Goal: Task Accomplishment & Management: Manage account settings

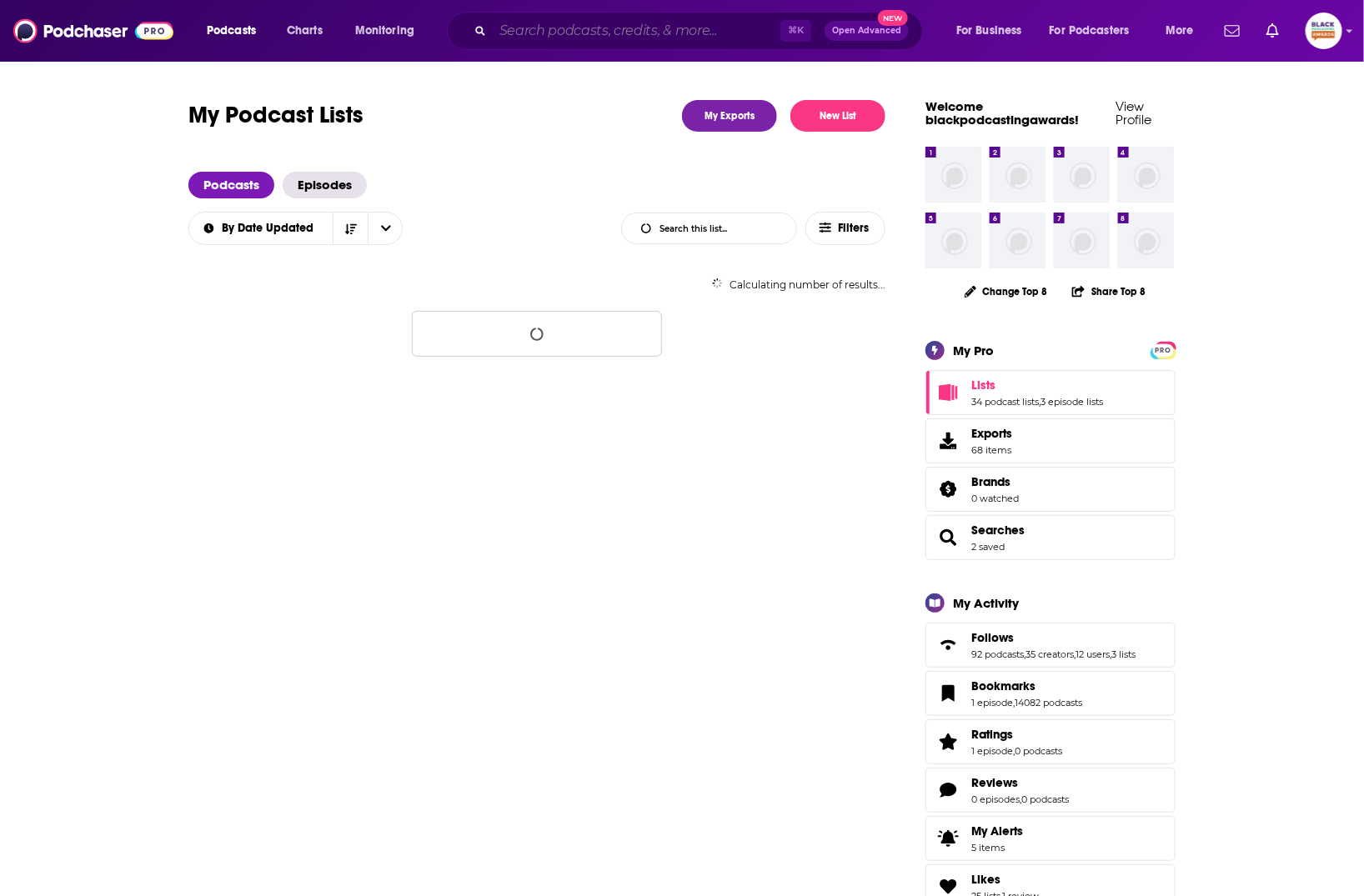
click at [571, 34] on input "Search podcasts, credits, & more..." at bounding box center [636, 31] width 287 height 27
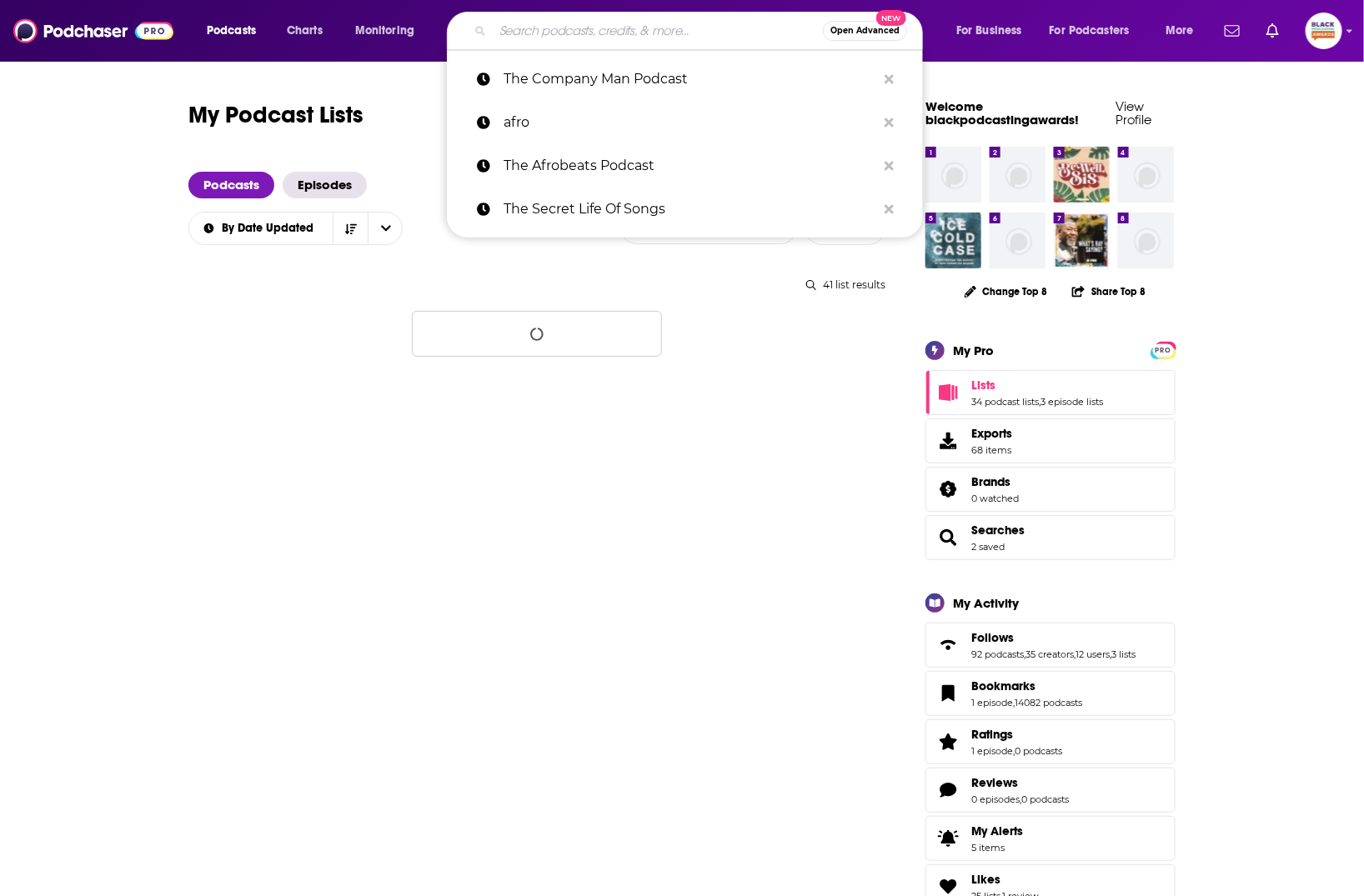
paste input "Nerdacity Podcast with [PERSON_NAME]"
type input "Nerdacity Podcast with [PERSON_NAME]"
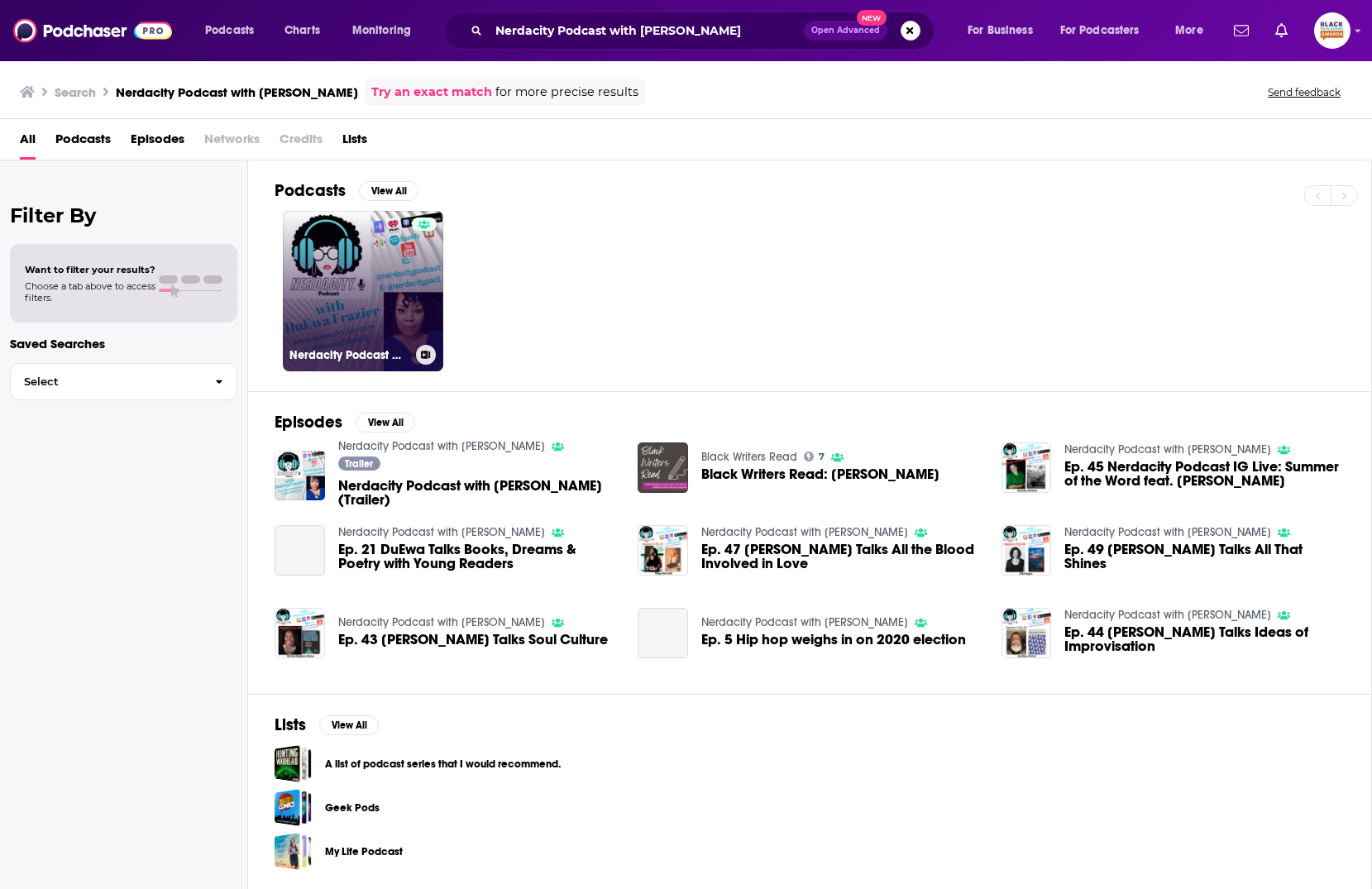
click at [373, 277] on link "Nerdacity Podcast with [PERSON_NAME]" at bounding box center [362, 291] width 160 height 160
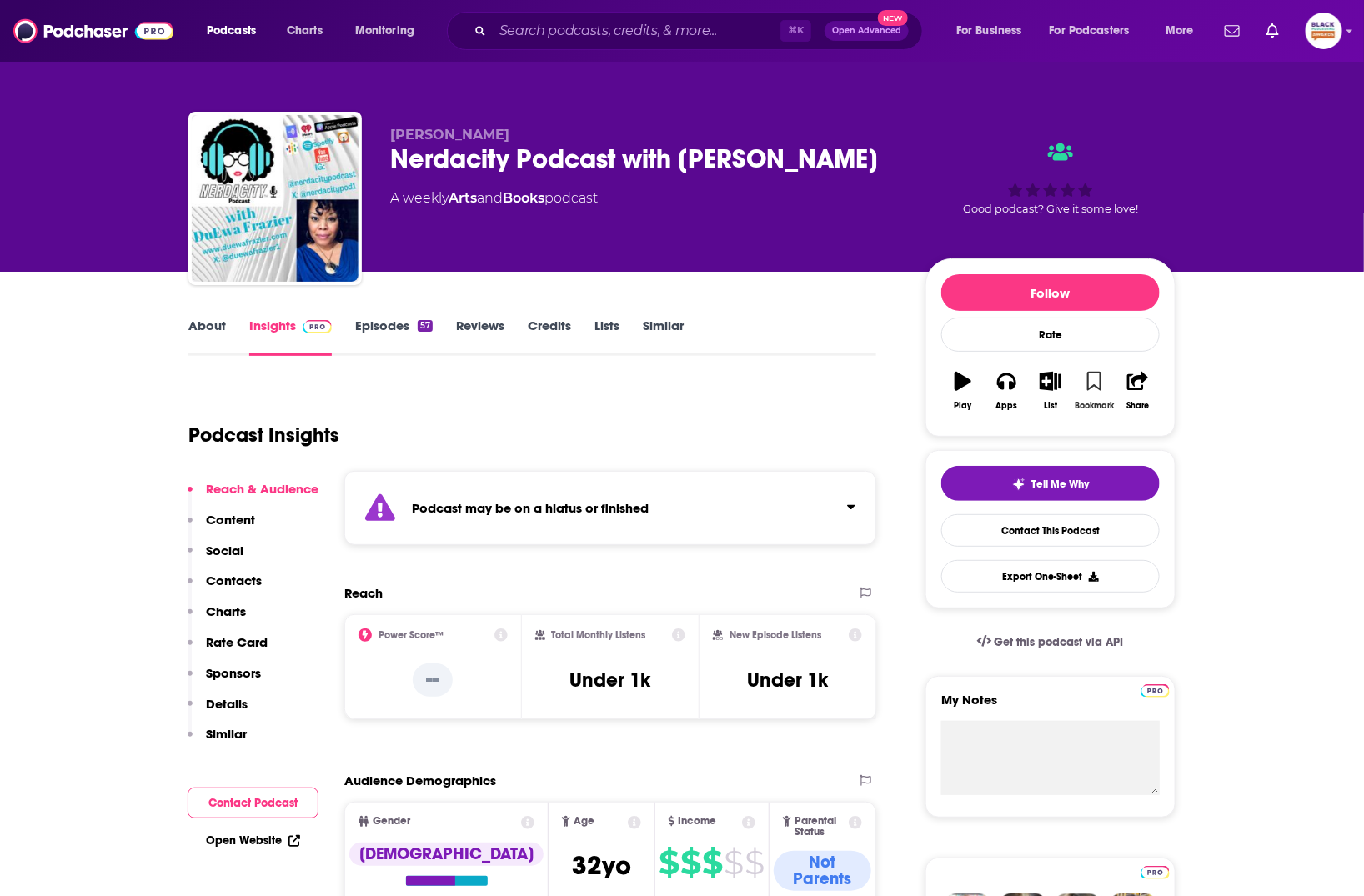
click at [1103, 385] on button "Bookmark" at bounding box center [1094, 391] width 44 height 60
click at [1058, 384] on icon "button" at bounding box center [1050, 381] width 21 height 18
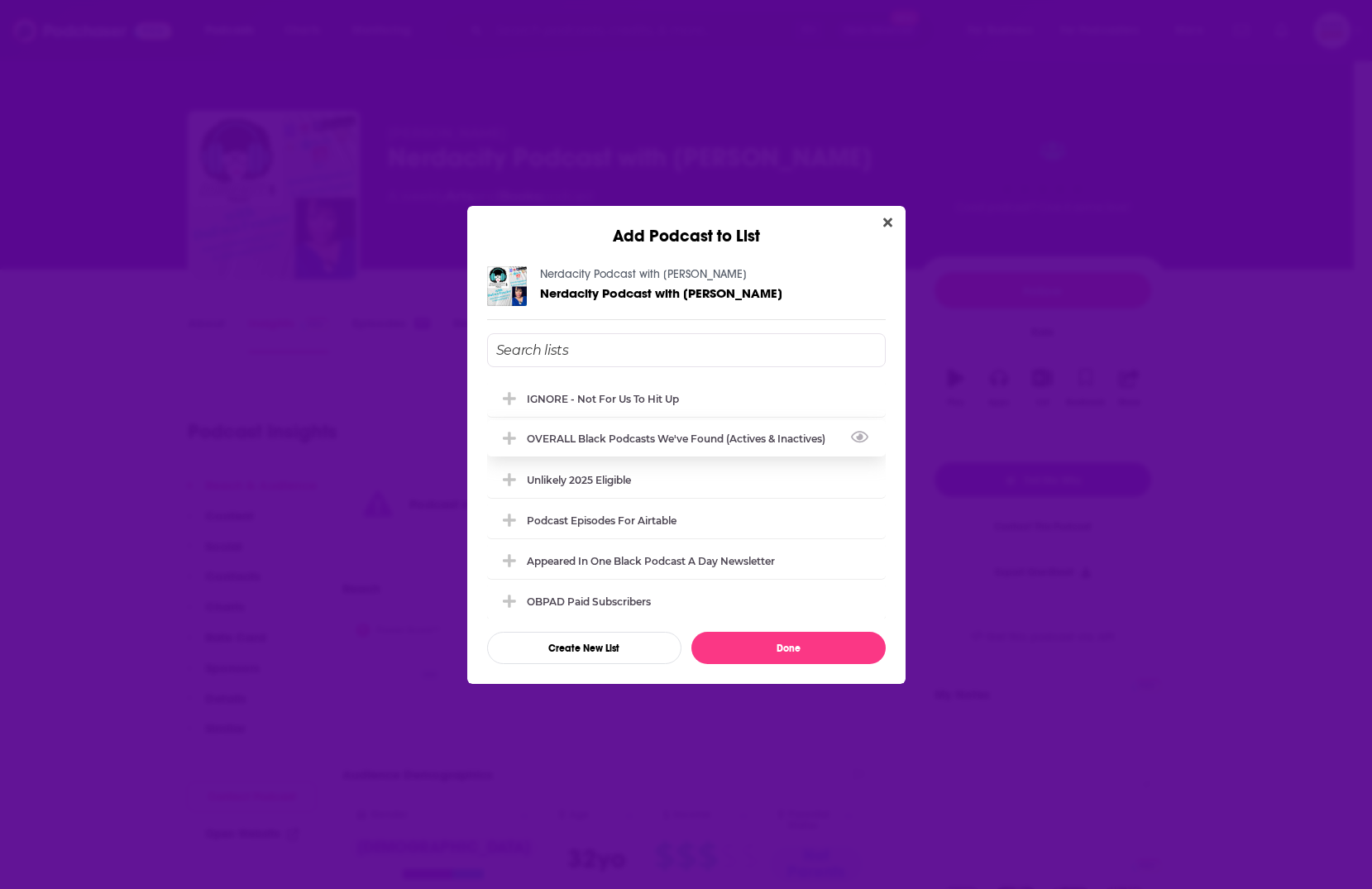
click at [639, 435] on div "OVERALL Black podcasts we've found (actives & inactives)" at bounding box center [681, 438] width 308 height 12
click at [797, 667] on div "Nerdacity Podcast with DuEwa Frazier Nerdacity Podcast with DuEwa Frazier IGNOR…" at bounding box center [686, 465] width 438 height 437
click at [799, 659] on button "Done" at bounding box center [789, 647] width 194 height 32
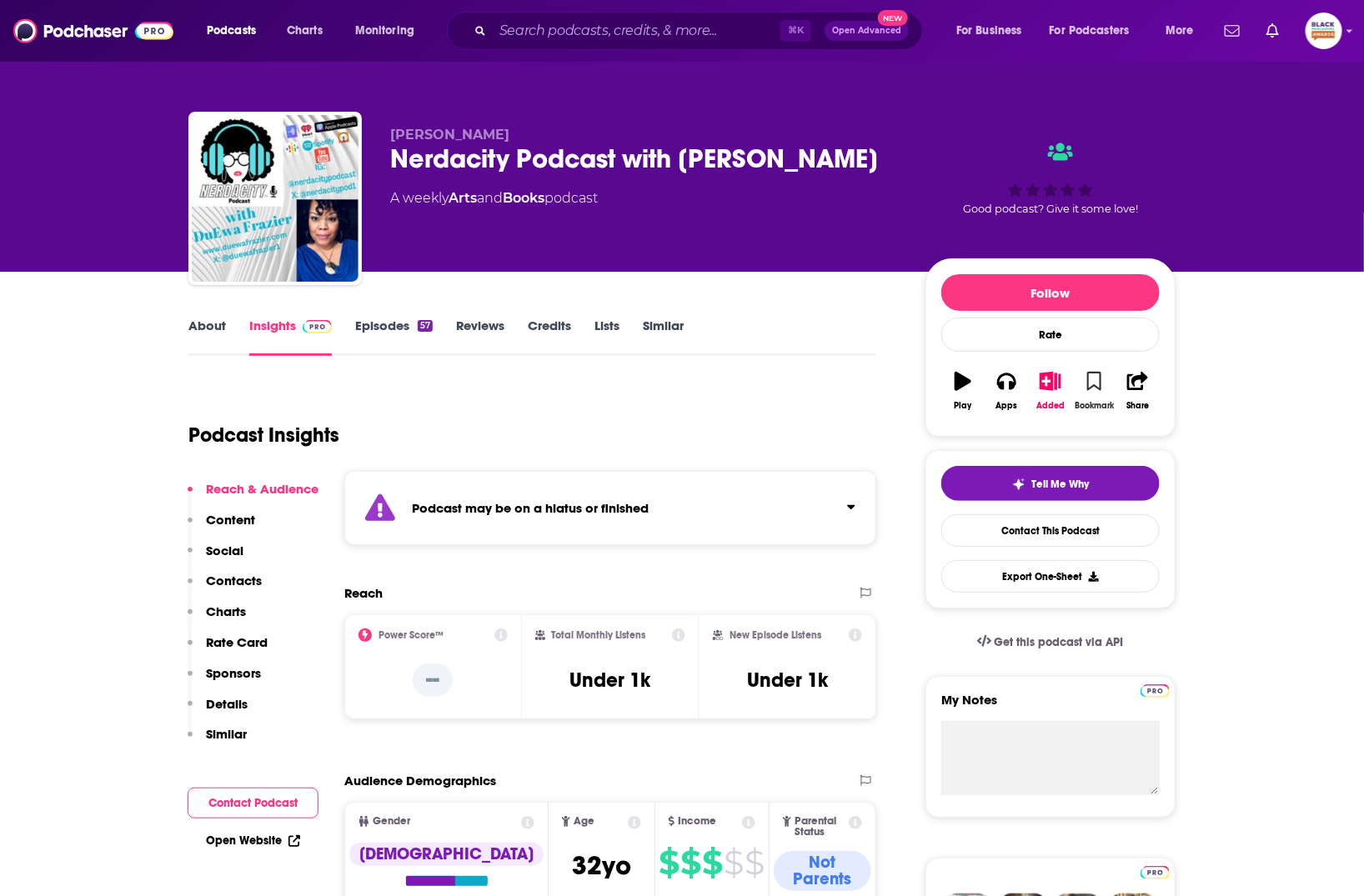
click at [1079, 389] on button "Bookmark" at bounding box center [1094, 391] width 44 height 60
click at [809, 507] on div "Podcast may be on a hiatus or finished" at bounding box center [610, 507] width 532 height 75
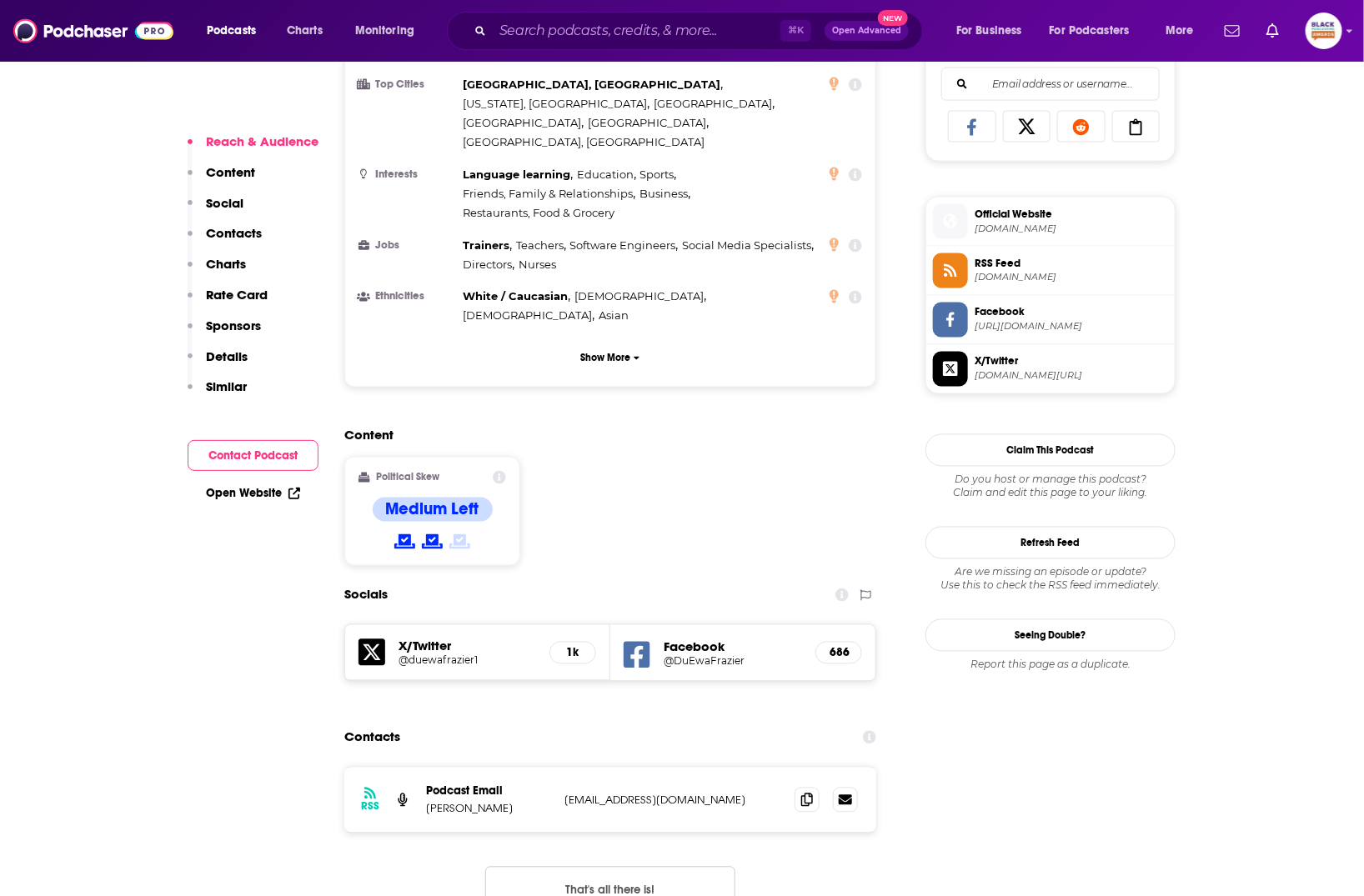
scroll to position [1085, 0]
click at [807, 791] on icon at bounding box center [807, 798] width 12 height 13
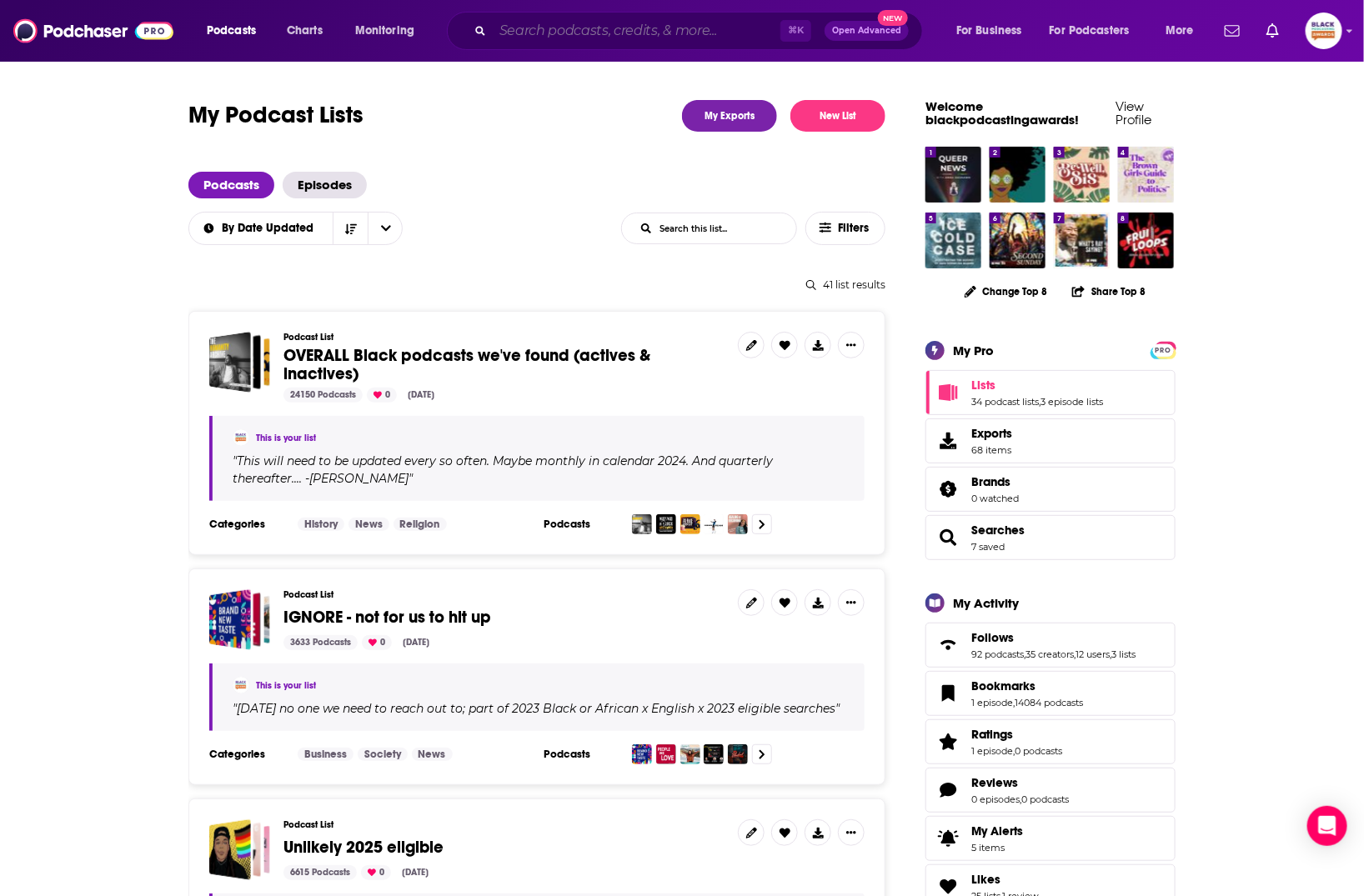
click at [592, 21] on input "Search podcasts, credits, & more..." at bounding box center [636, 31] width 287 height 27
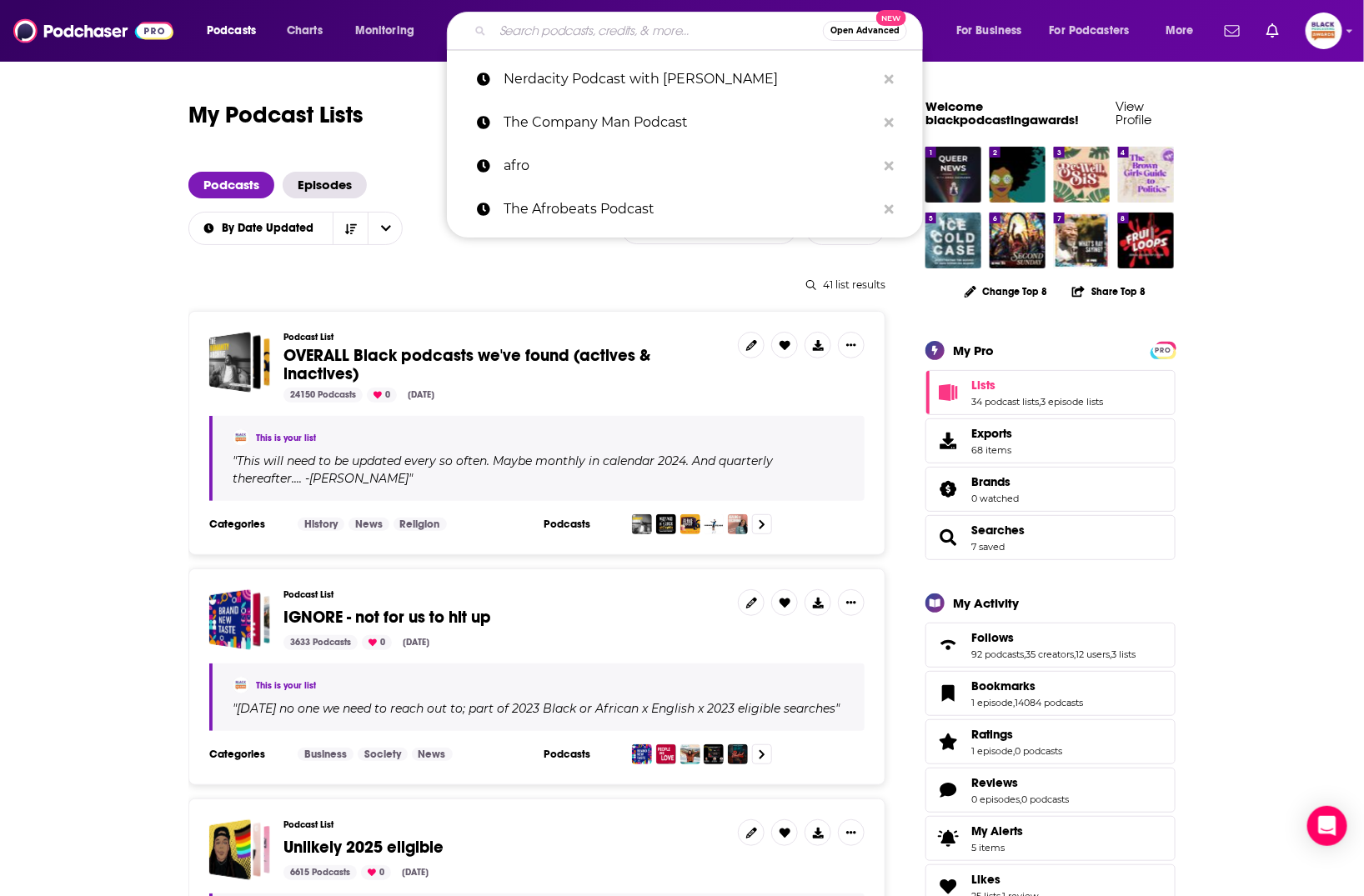
paste input "Speaking Tongues Podcast"
type input "Speaking Tongues Podcast"
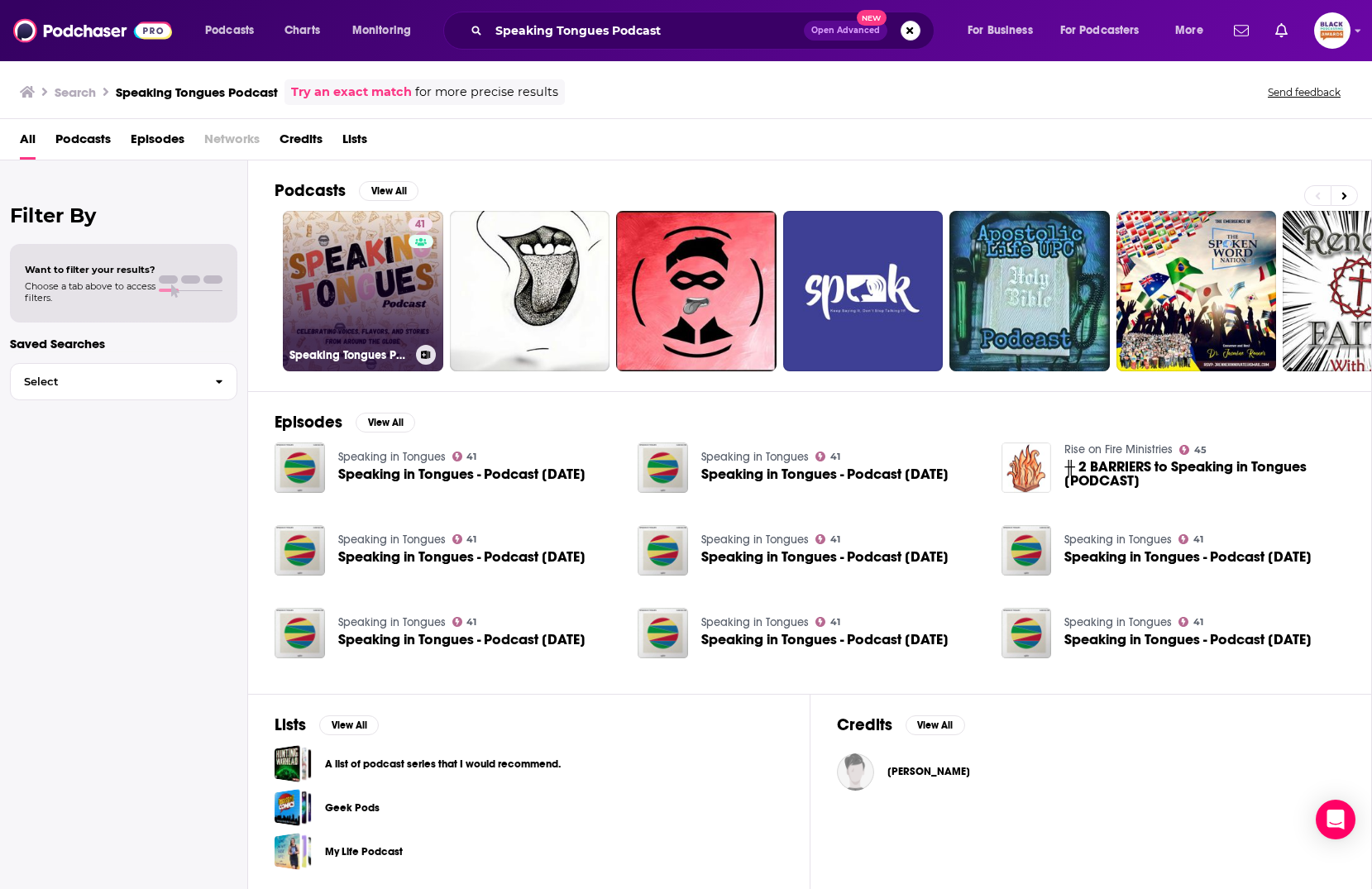
click at [371, 289] on link "41 Speaking Tongues Podcast: Celebrating Voices, Stories, and Flavors From Arou…" at bounding box center [362, 291] width 160 height 160
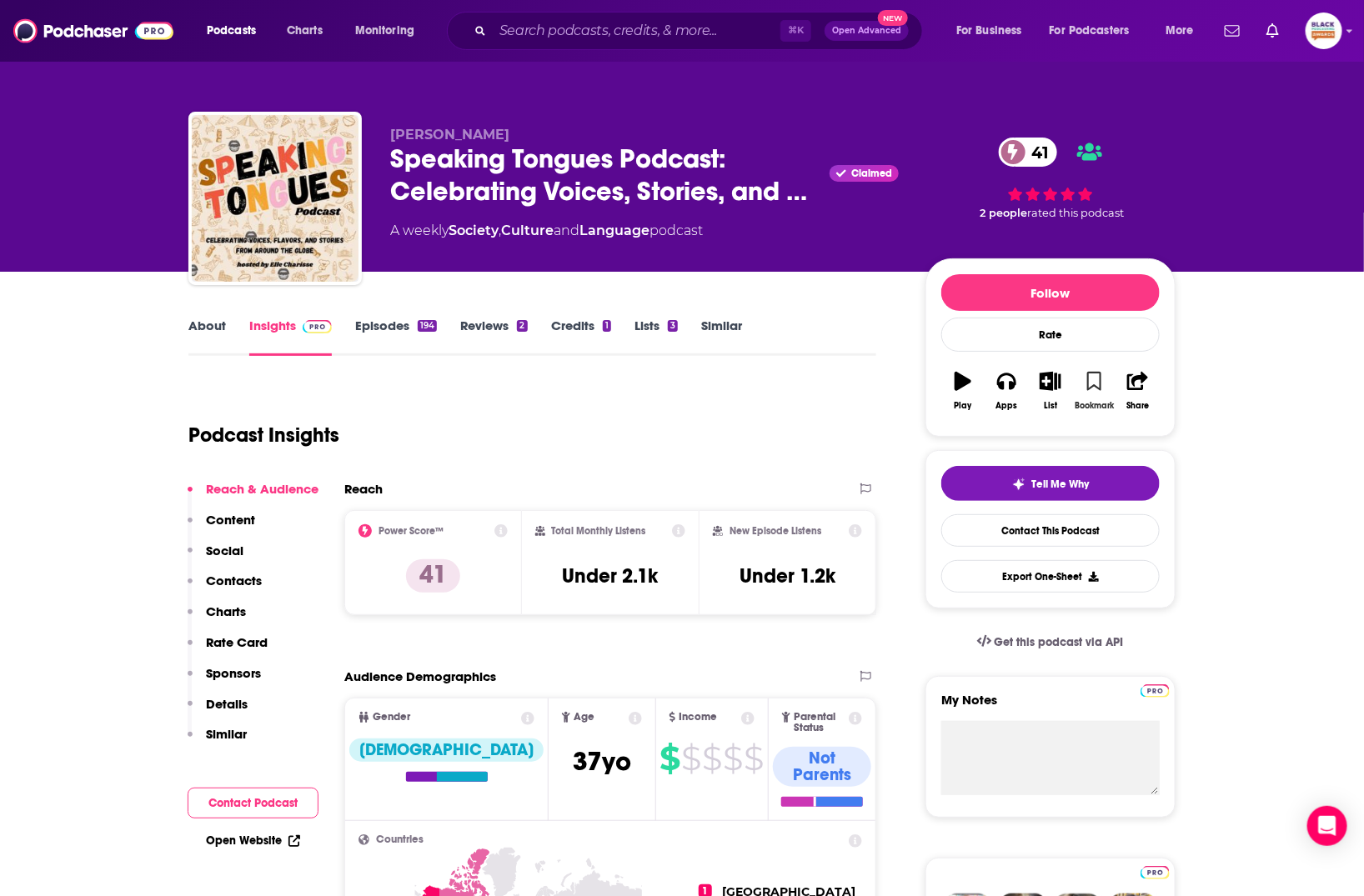
click at [1090, 378] on icon "button" at bounding box center [1094, 381] width 14 height 18
click at [1057, 391] on button "List" at bounding box center [1051, 391] width 44 height 60
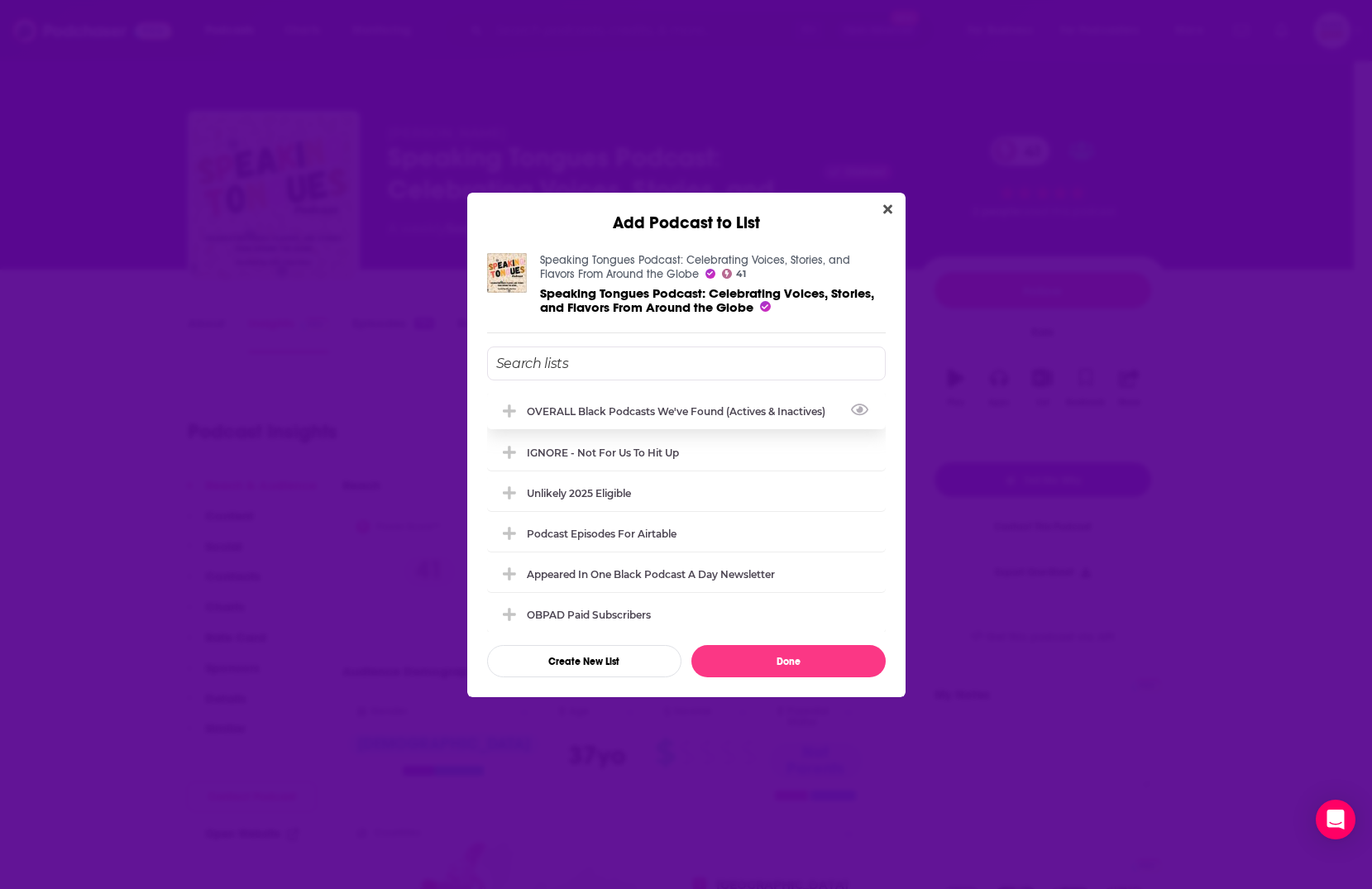
click at [696, 410] on div "OVERALL Black podcasts we've found (actives & inactives)" at bounding box center [681, 411] width 308 height 12
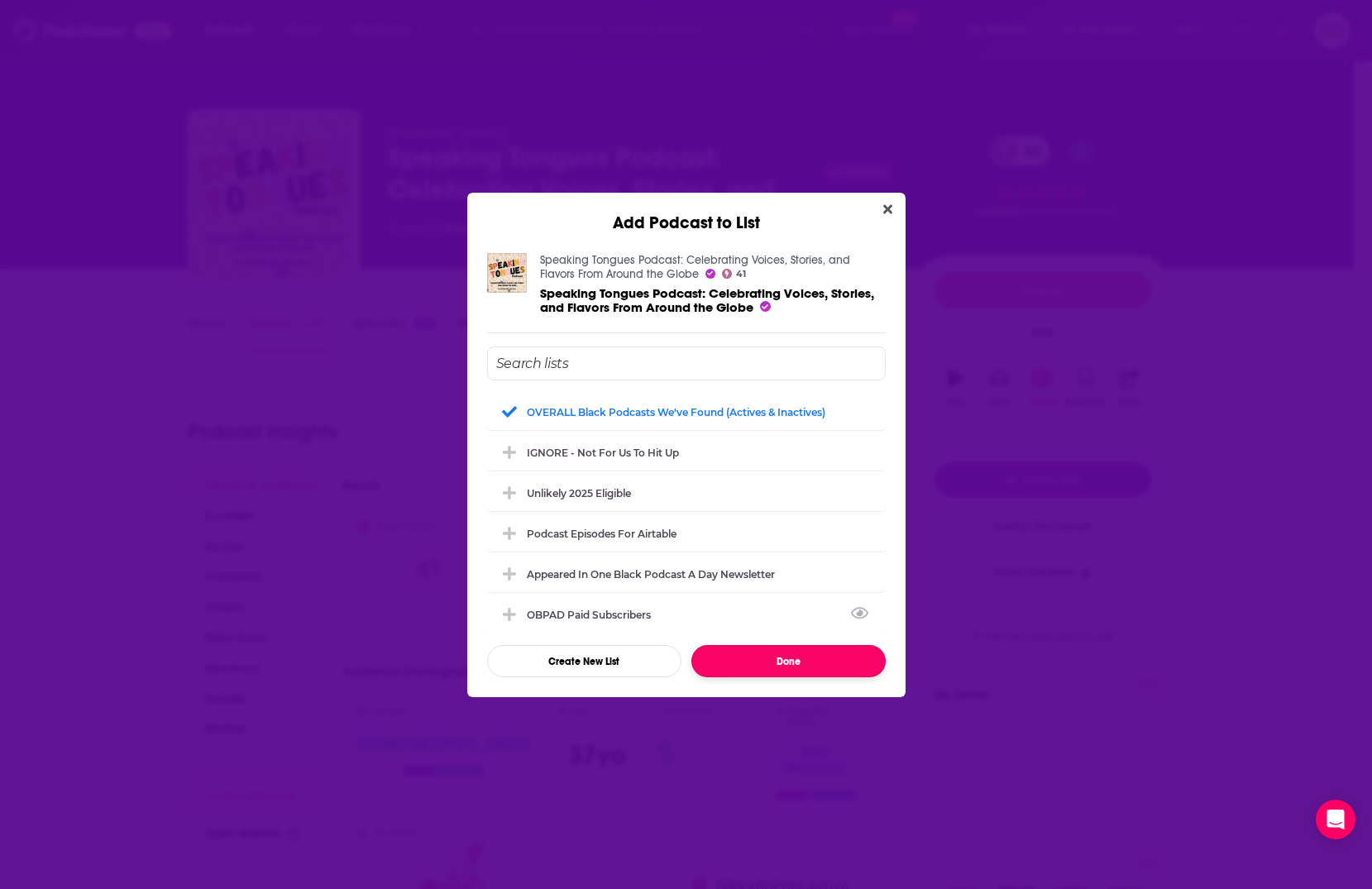
click at [785, 662] on button "Done" at bounding box center [789, 661] width 194 height 32
